Goal: Find specific fact: Find specific fact

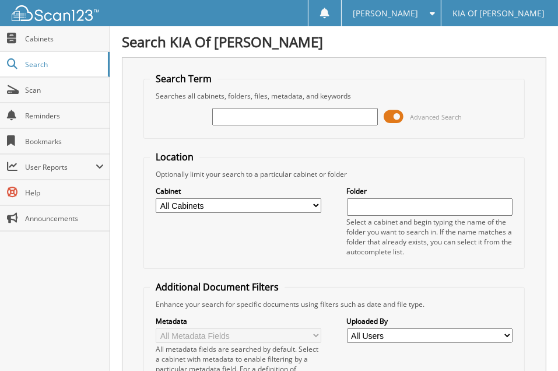
click at [255, 112] on input "text" at bounding box center [295, 116] width 166 height 17
type input "6157117"
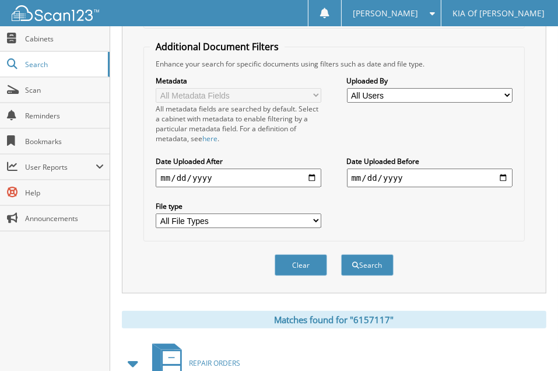
scroll to position [308, 0]
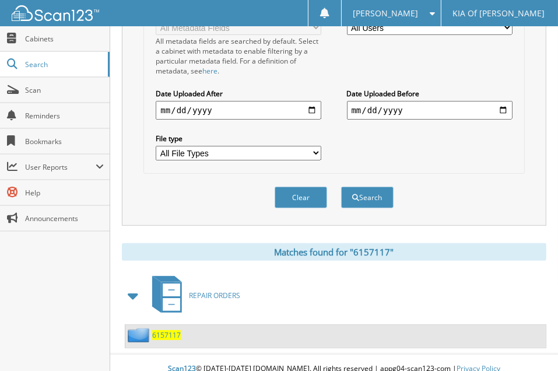
click at [164, 330] on span "6157117" at bounding box center [166, 335] width 29 height 10
